Goal: Check status

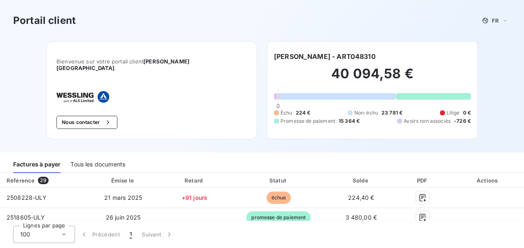
click at [22, 84] on div "Portail client FR Bienvenue sur votre portail client [PERSON_NAME] [GEOGRAPHIC_…" at bounding box center [262, 76] width 524 height 152
click at [0, 84] on html "Portail client FR Bienvenue sur votre portail client [PERSON_NAME] [GEOGRAPHIC_…" at bounding box center [262, 124] width 524 height 248
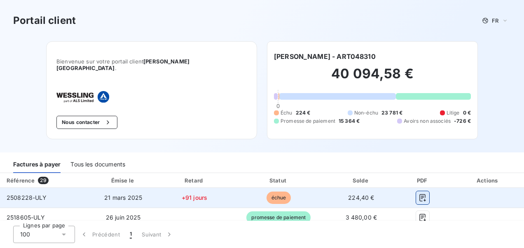
click at [420, 198] on icon "button" at bounding box center [423, 197] width 6 height 7
